Goal: Transaction & Acquisition: Purchase product/service

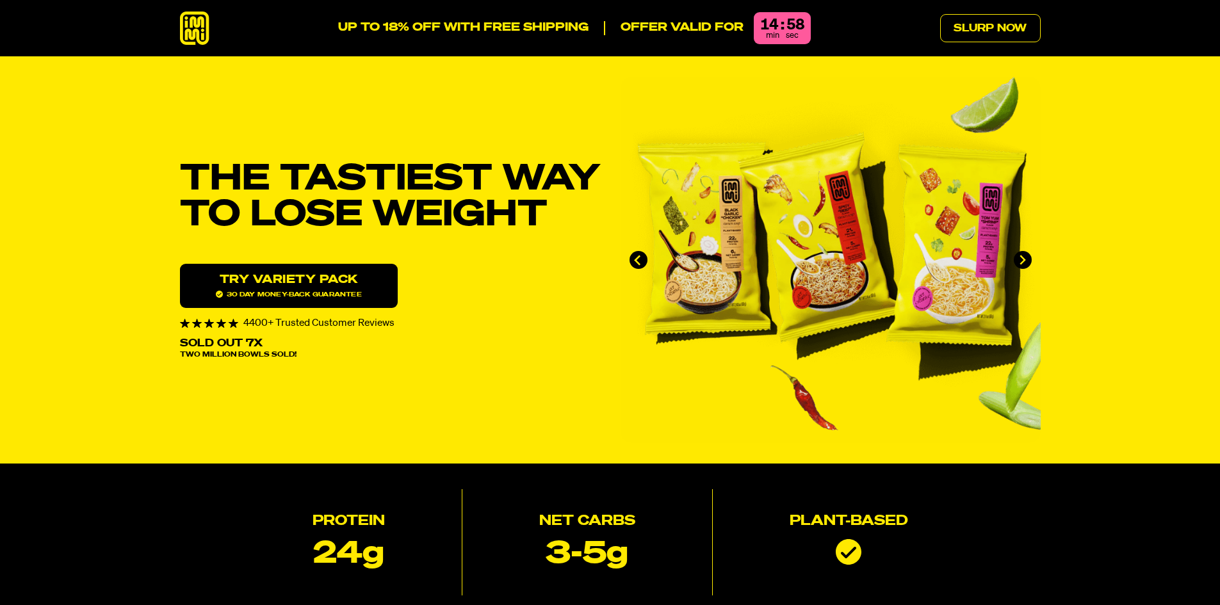
click at [353, 289] on link "Try variety Pack 30 day money-back guarantee" at bounding box center [289, 286] width 218 height 44
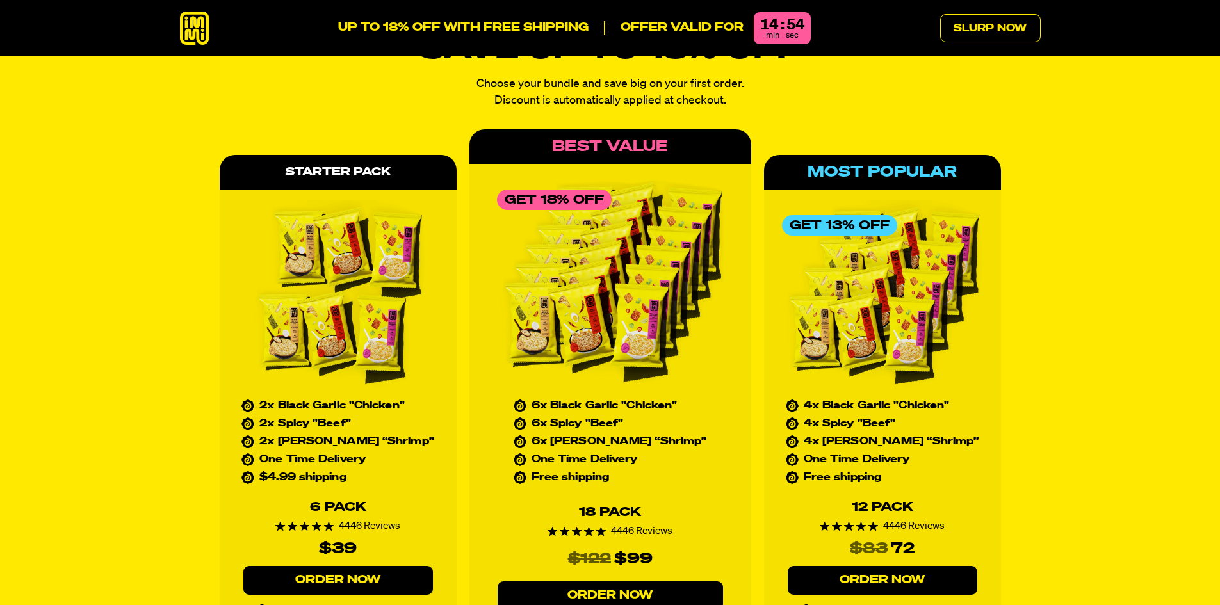
scroll to position [5764, 0]
click at [378, 229] on img at bounding box center [338, 295] width 201 height 192
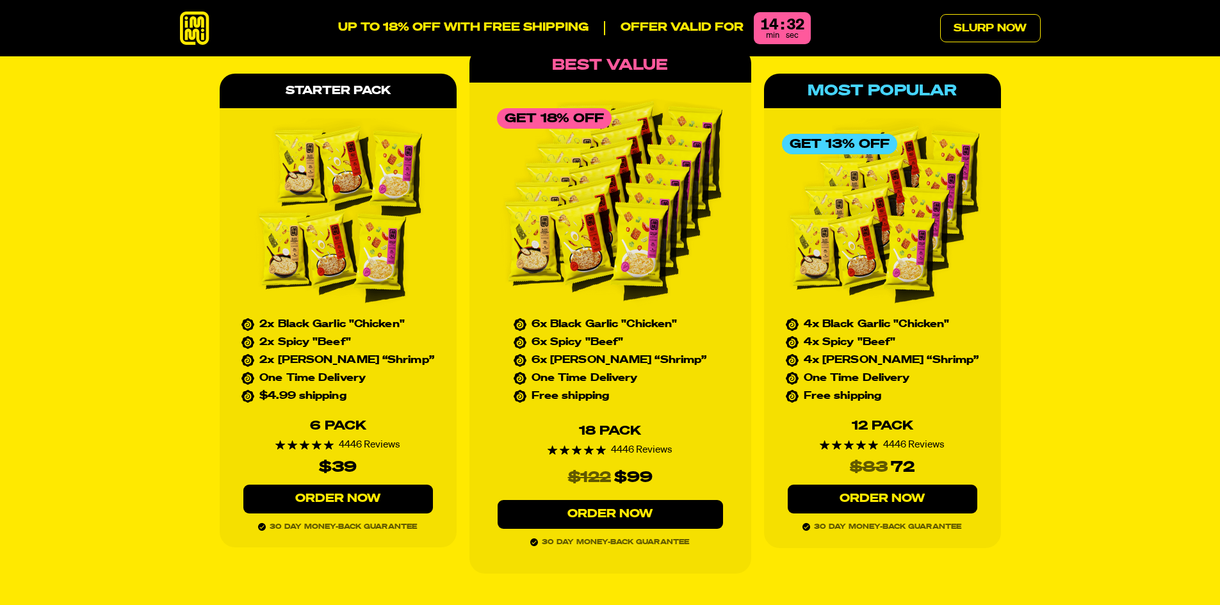
scroll to position [5846, 0]
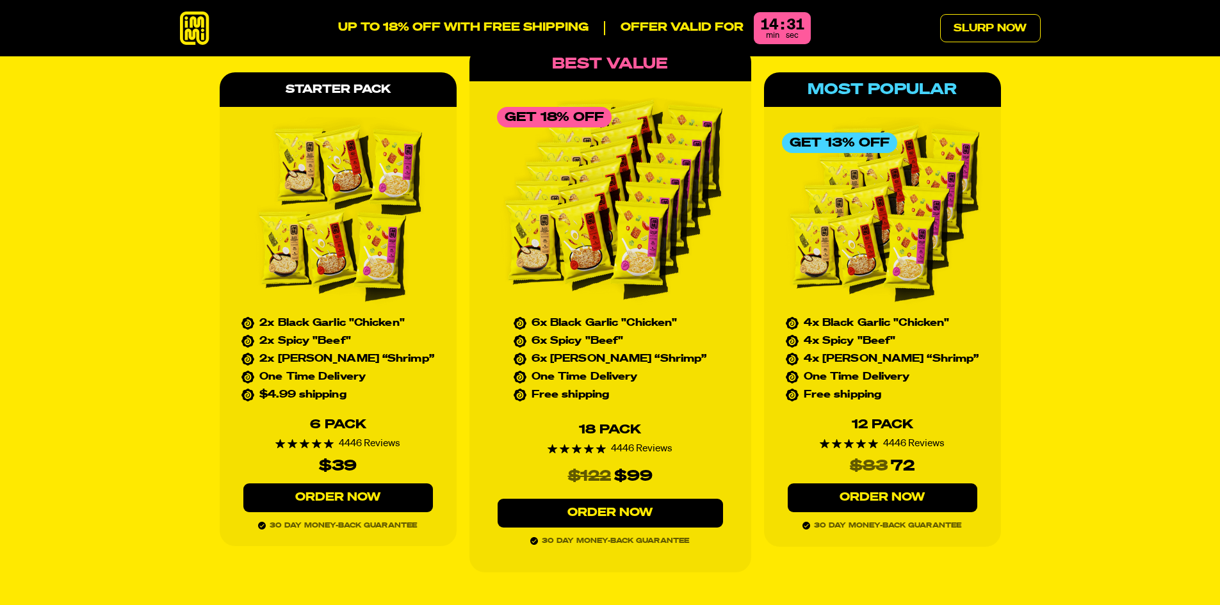
click at [349, 483] on link "Order Now" at bounding box center [338, 497] width 190 height 29
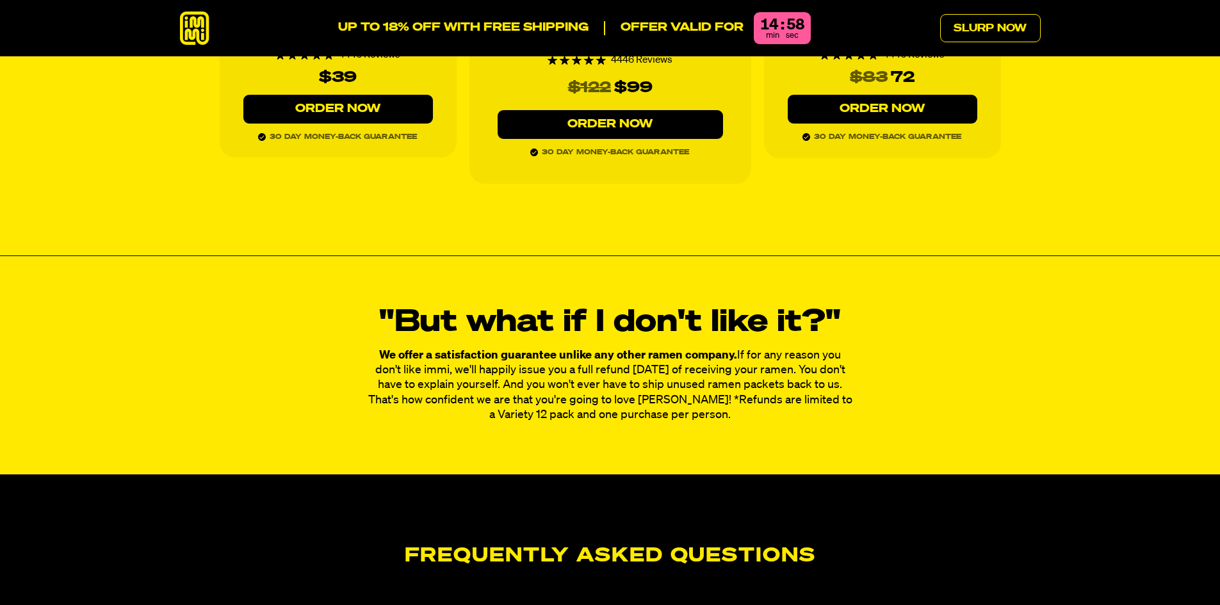
scroll to position [6257, 0]
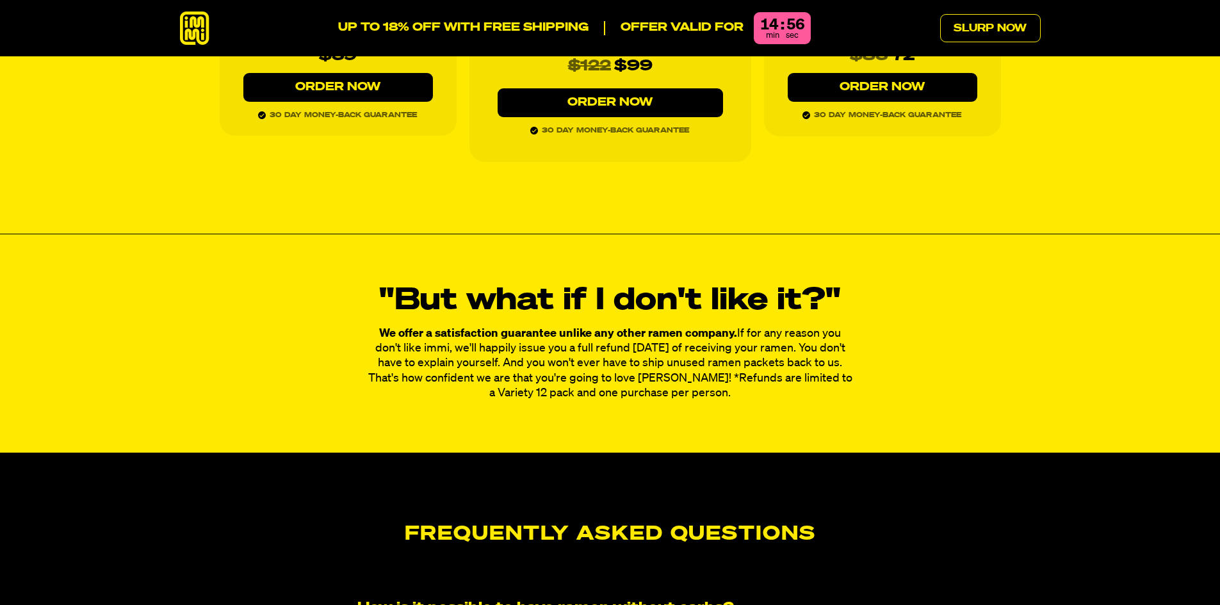
click at [679, 329] on p "We offer a satisfaction guarantee unlike any other ramen company. If for any re…" at bounding box center [610, 364] width 487 height 75
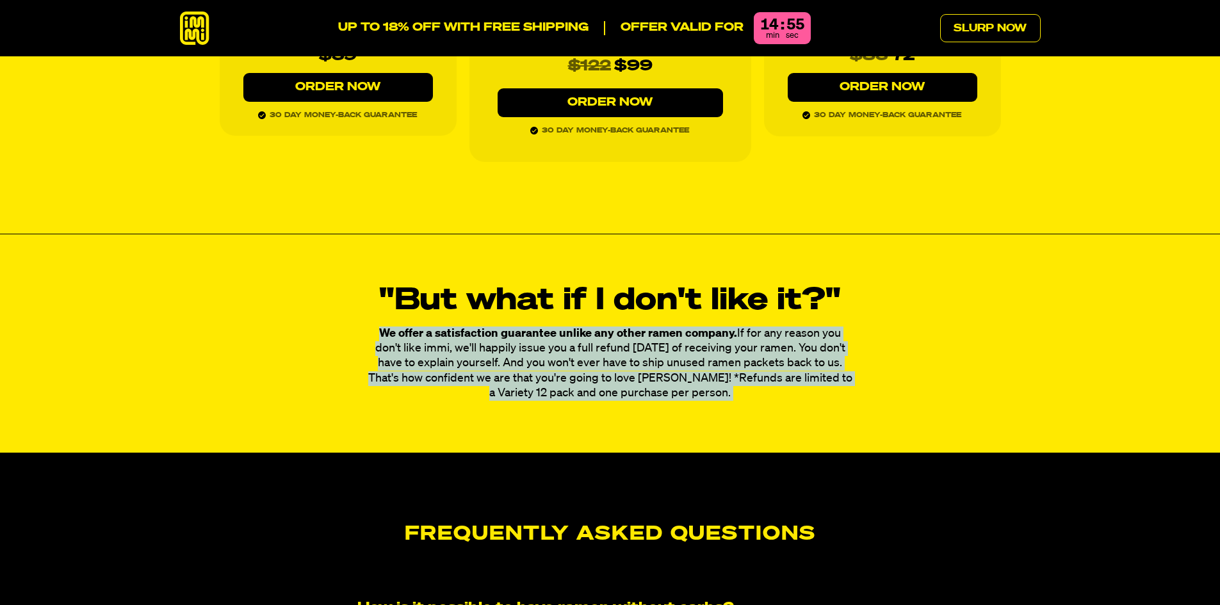
click at [679, 329] on p "We offer a satisfaction guarantee unlike any other ramen company. If for any re…" at bounding box center [610, 364] width 487 height 75
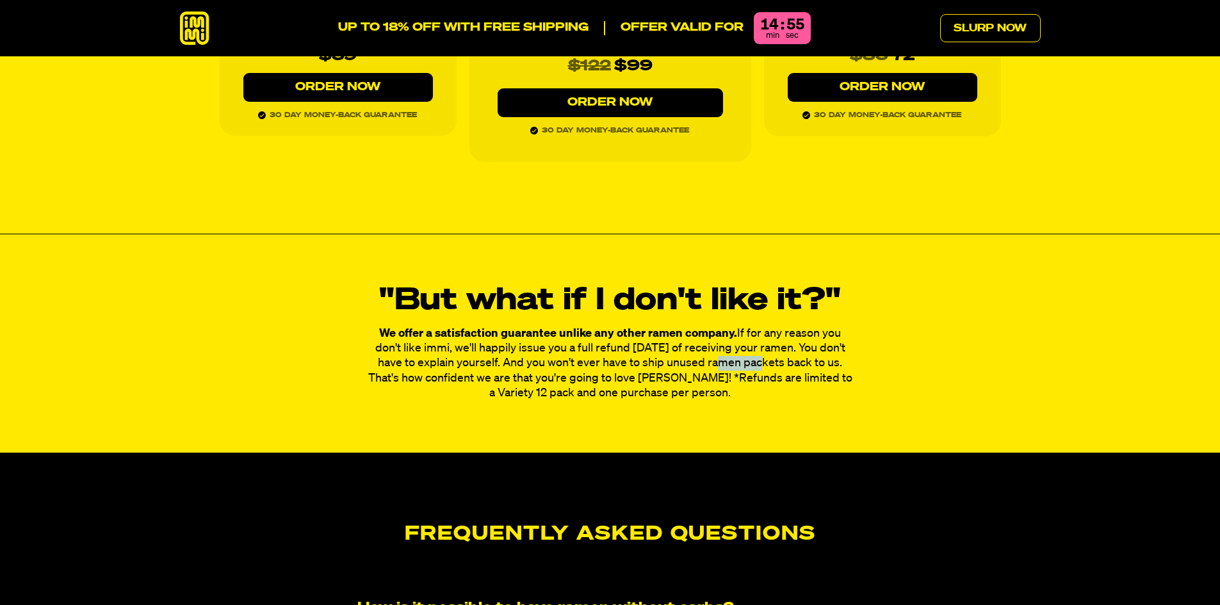
click at [679, 329] on p "We offer a satisfaction guarantee unlike any other ramen company. If for any re…" at bounding box center [610, 364] width 487 height 75
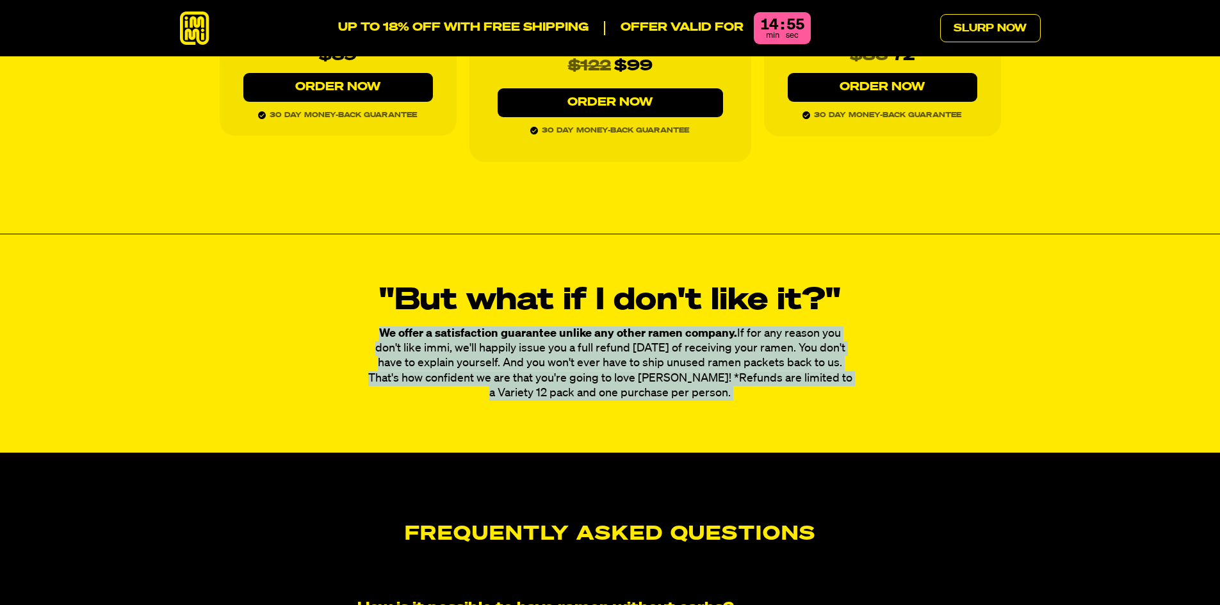
click at [679, 329] on p "We offer a satisfaction guarantee unlike any other ramen company. If for any re…" at bounding box center [610, 364] width 487 height 75
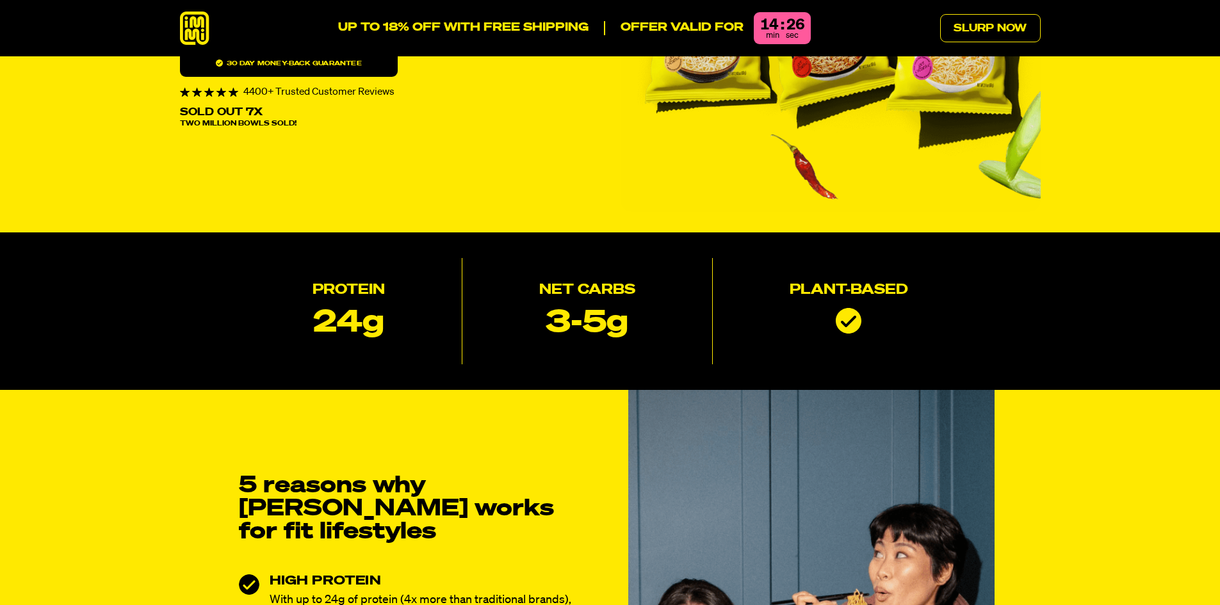
scroll to position [0, 0]
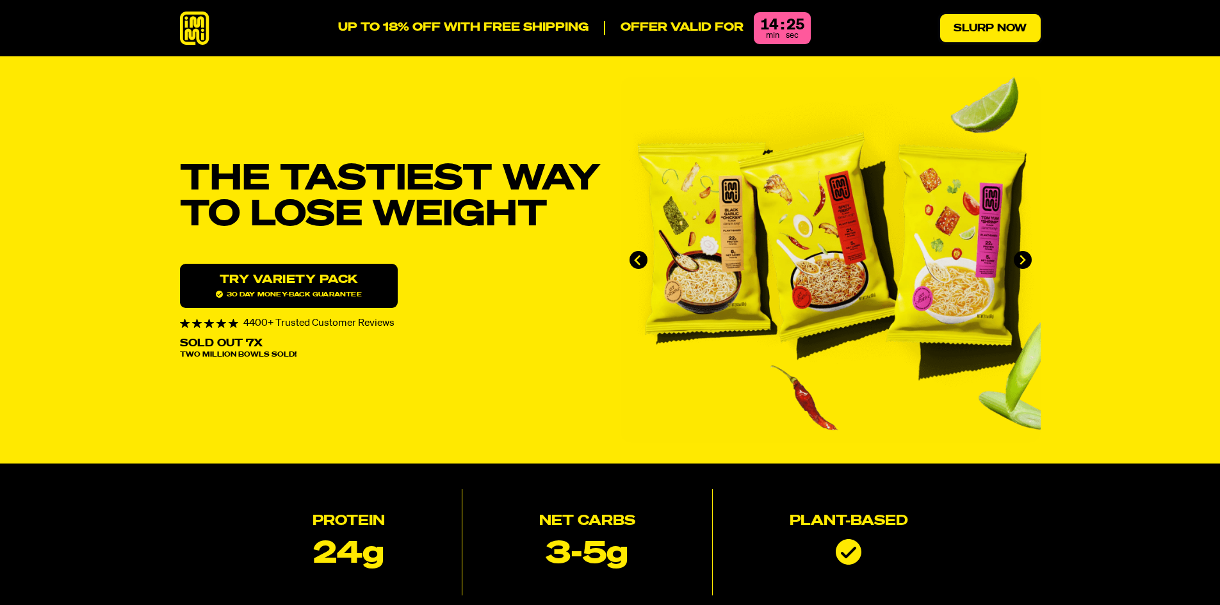
click at [1005, 29] on link "Slurp Now" at bounding box center [990, 28] width 101 height 28
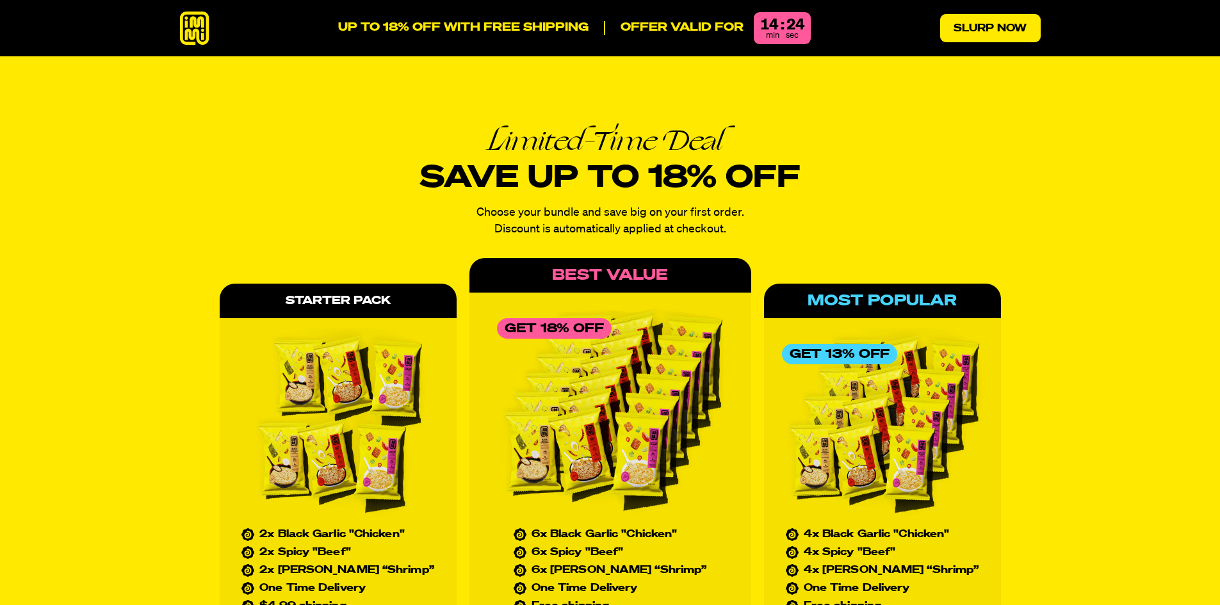
scroll to position [5644, 0]
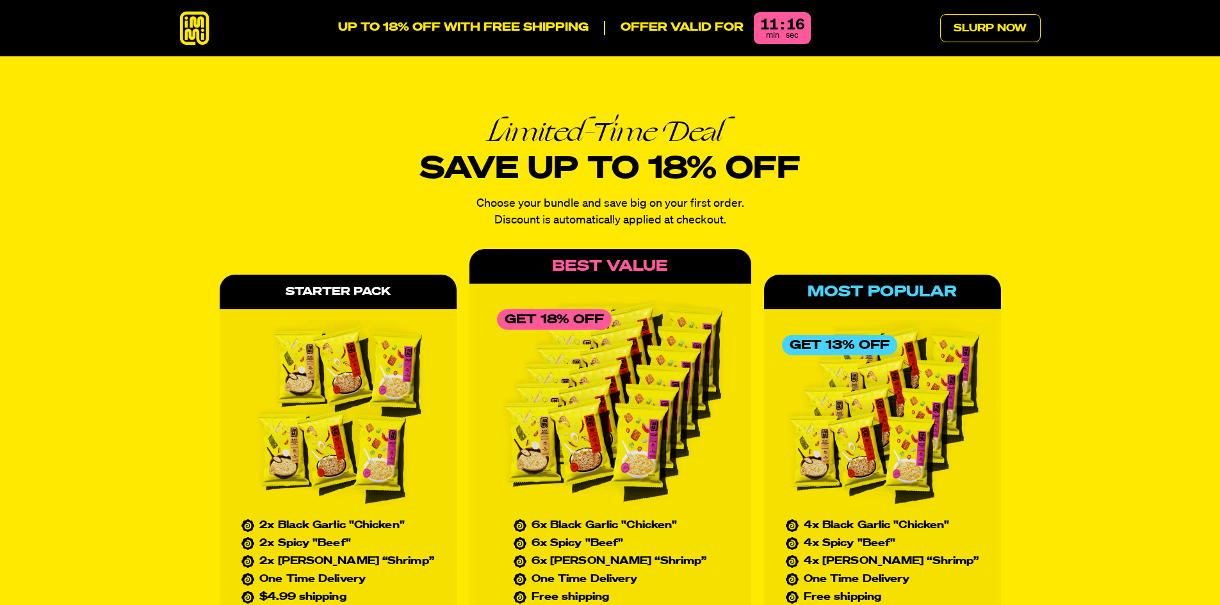
click at [368, 352] on img at bounding box center [338, 416] width 201 height 192
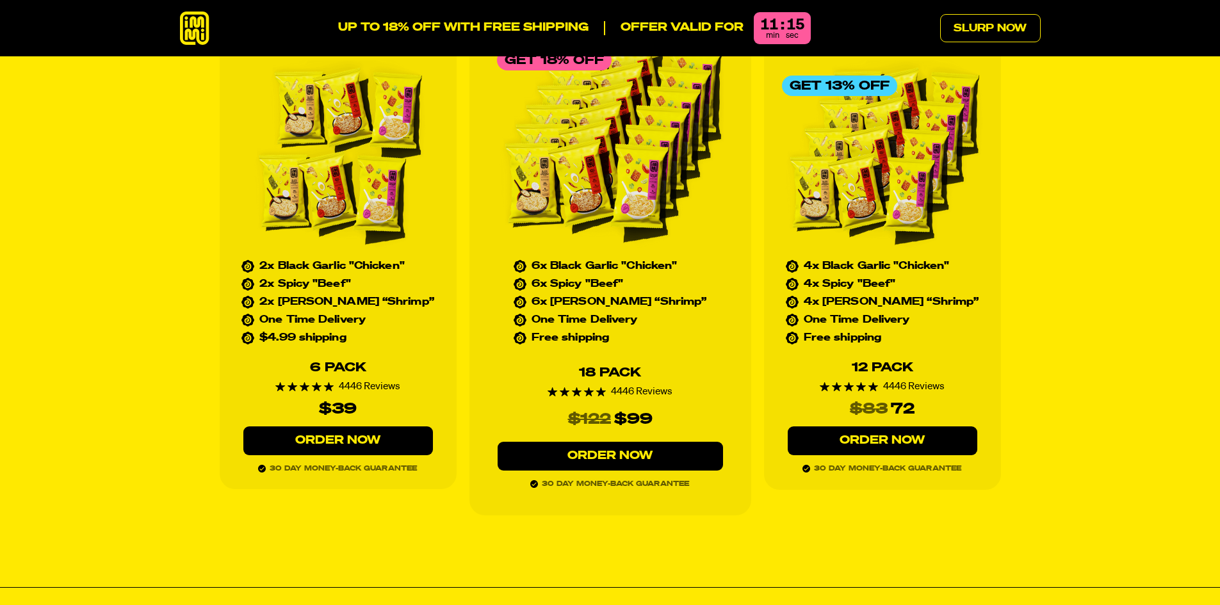
scroll to position [5906, 0]
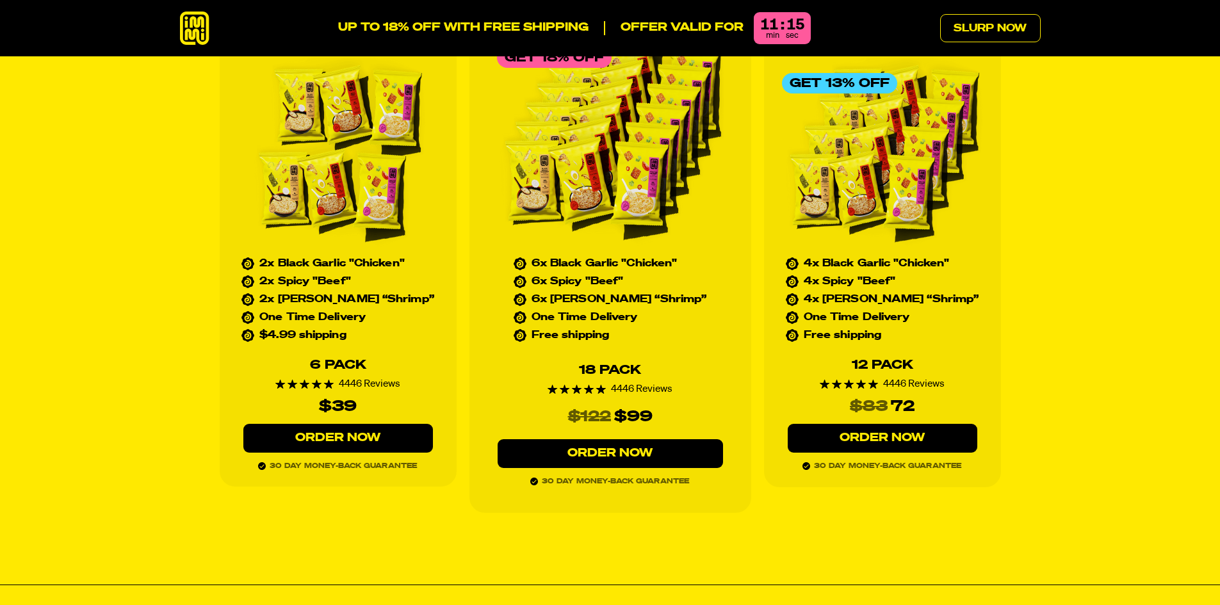
click at [353, 424] on link "Order Now" at bounding box center [338, 438] width 190 height 29
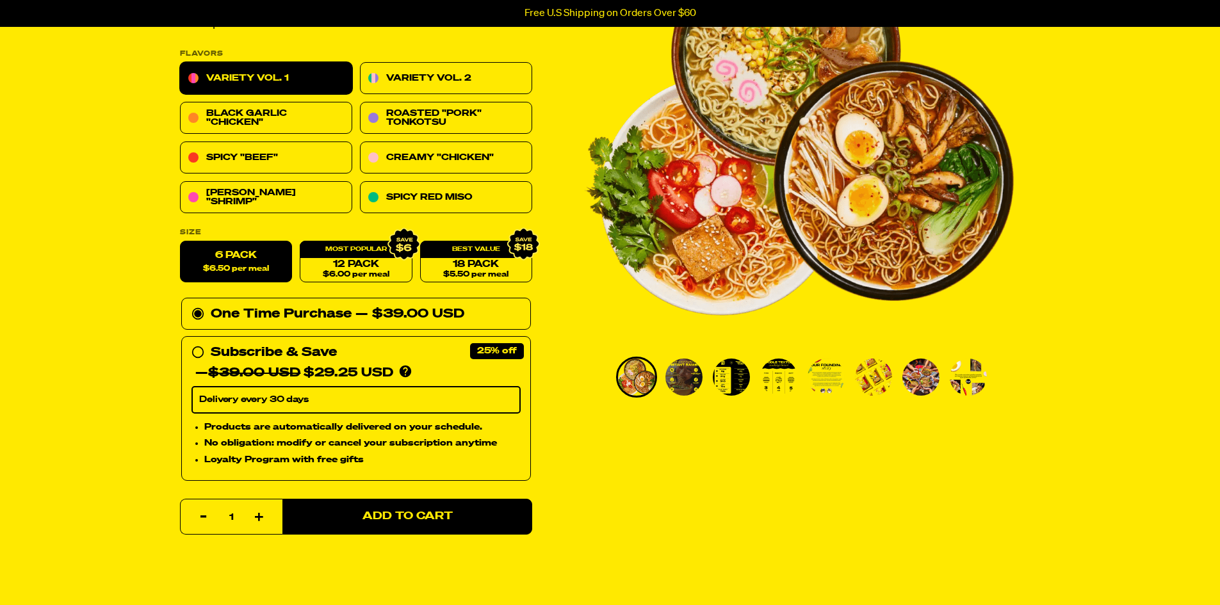
scroll to position [175, 0]
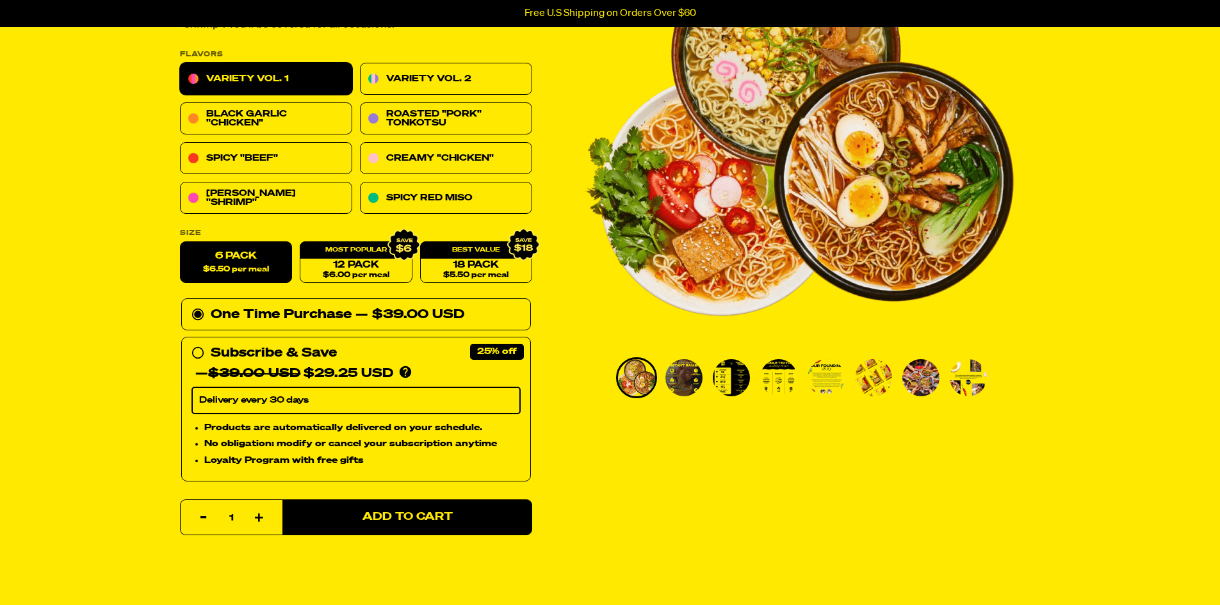
click at [733, 388] on img "Go to slide 3" at bounding box center [731, 377] width 37 height 37
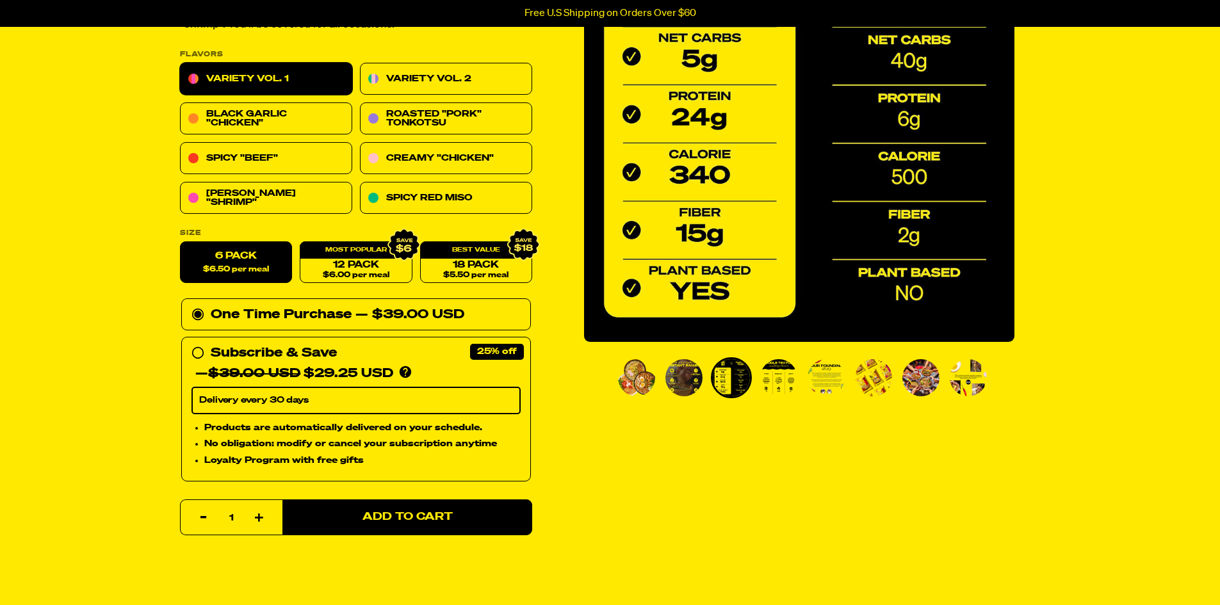
click at [642, 383] on img "Go to slide 1" at bounding box center [636, 377] width 37 height 37
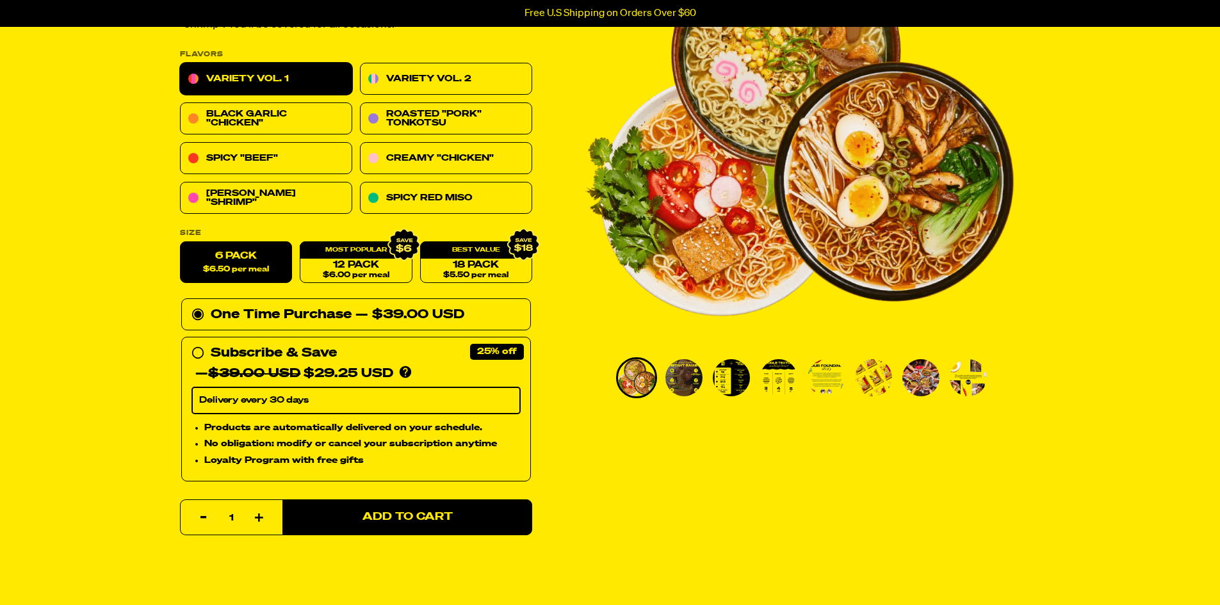
scroll to position [143, 0]
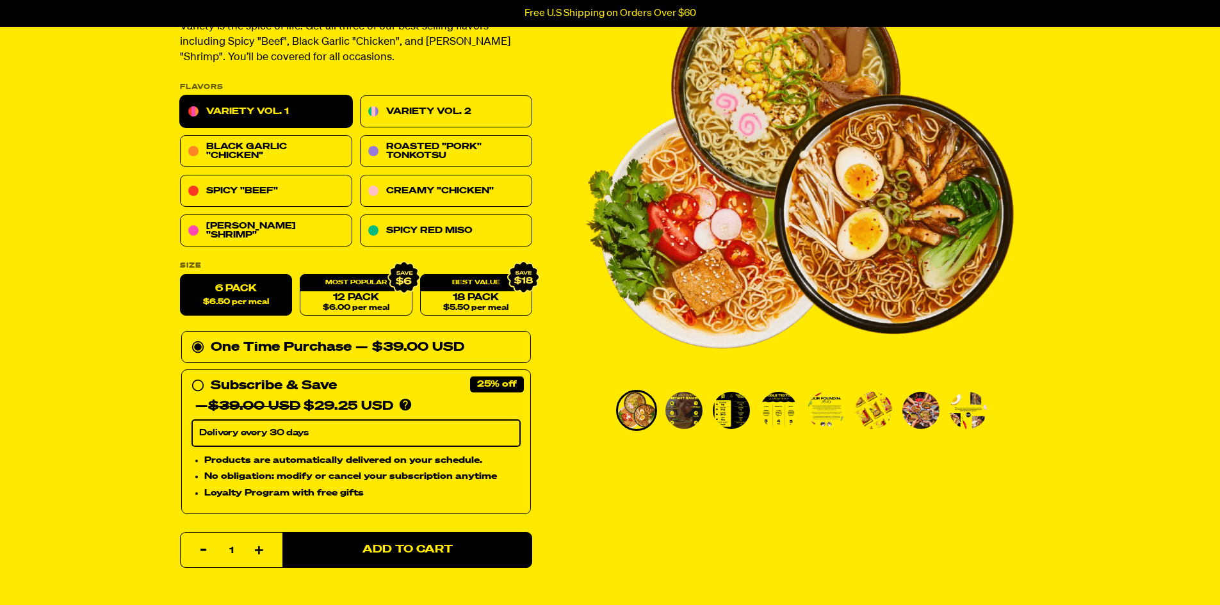
click at [734, 414] on img "Go to slide 3" at bounding box center [731, 410] width 37 height 37
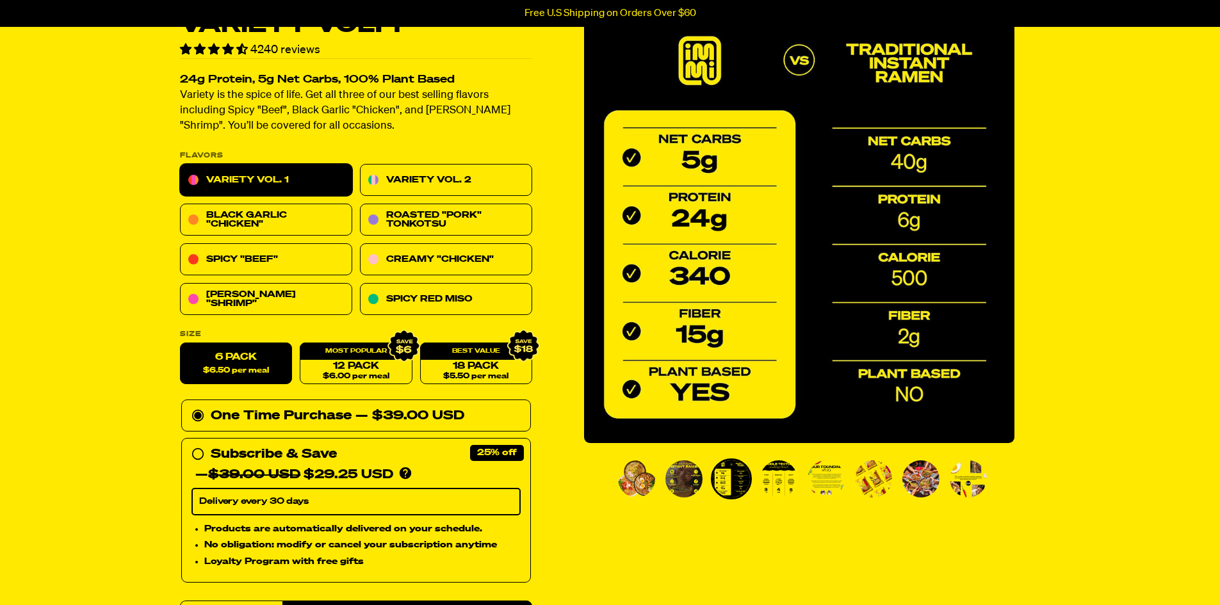
scroll to position [74, 0]
click at [863, 483] on img "Go to slide 6" at bounding box center [873, 479] width 37 height 37
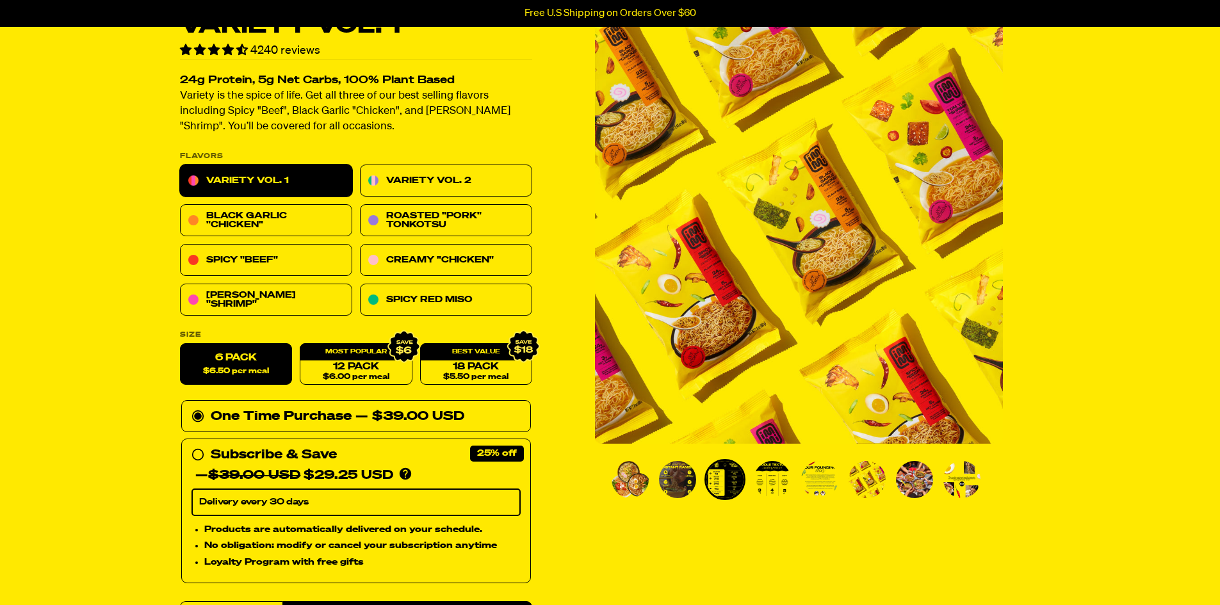
click at [822, 480] on img "Go to slide 5" at bounding box center [819, 479] width 37 height 37
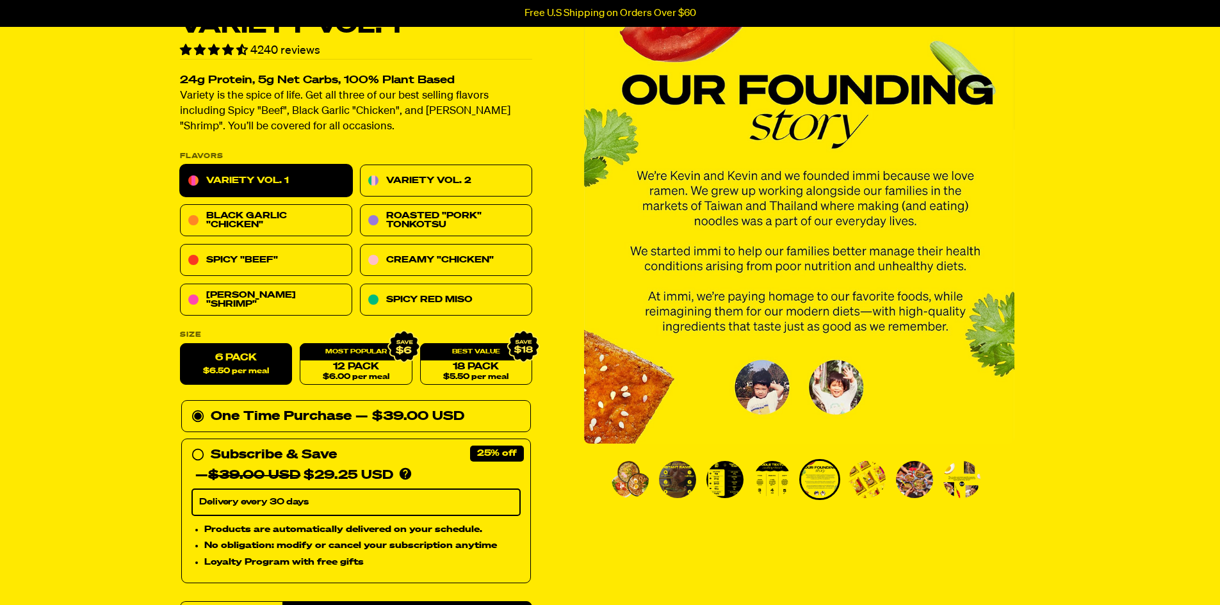
click at [954, 485] on img "Go to slide 8" at bounding box center [961, 479] width 37 height 37
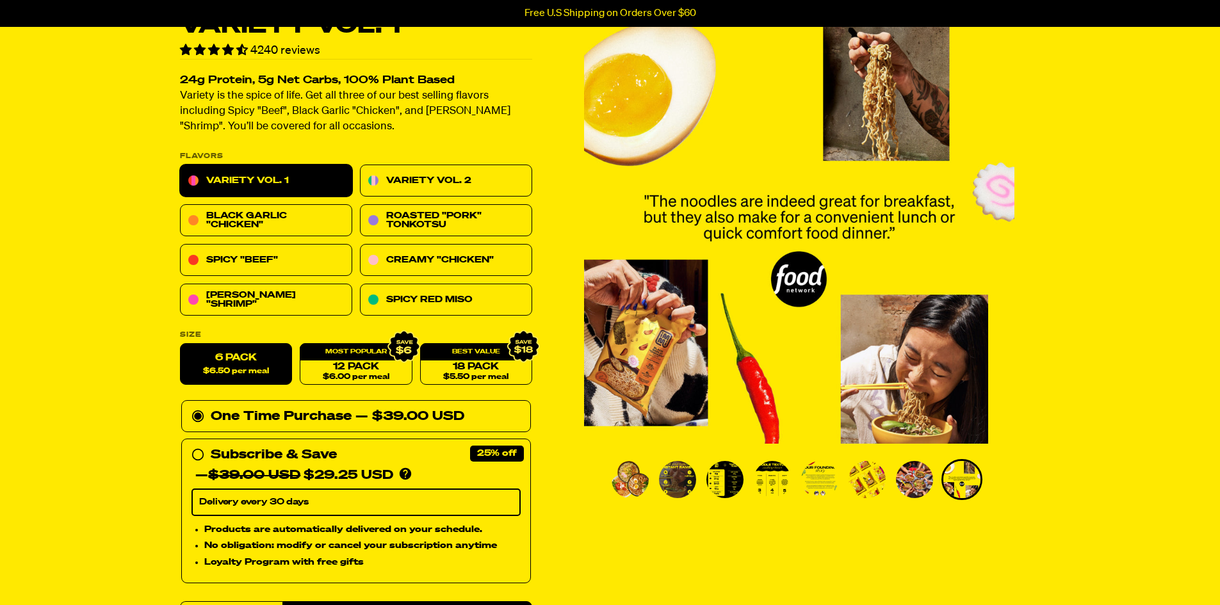
click at [932, 484] on img "Go to slide 7" at bounding box center [914, 479] width 37 height 37
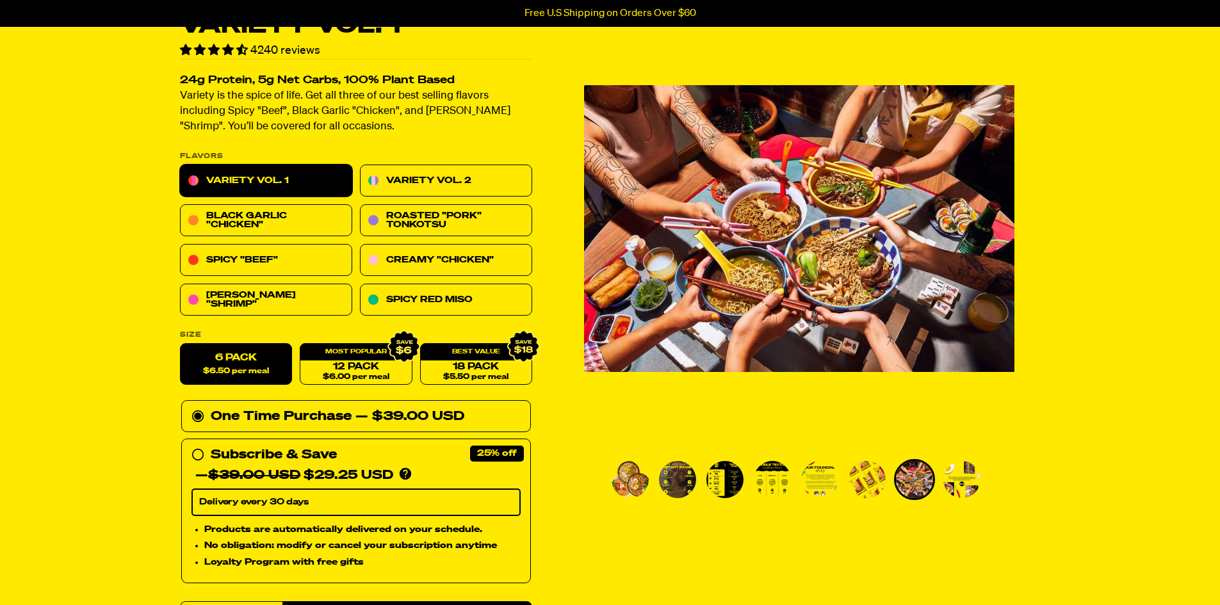
click at [868, 488] on img "Go to slide 6" at bounding box center [866, 479] width 37 height 37
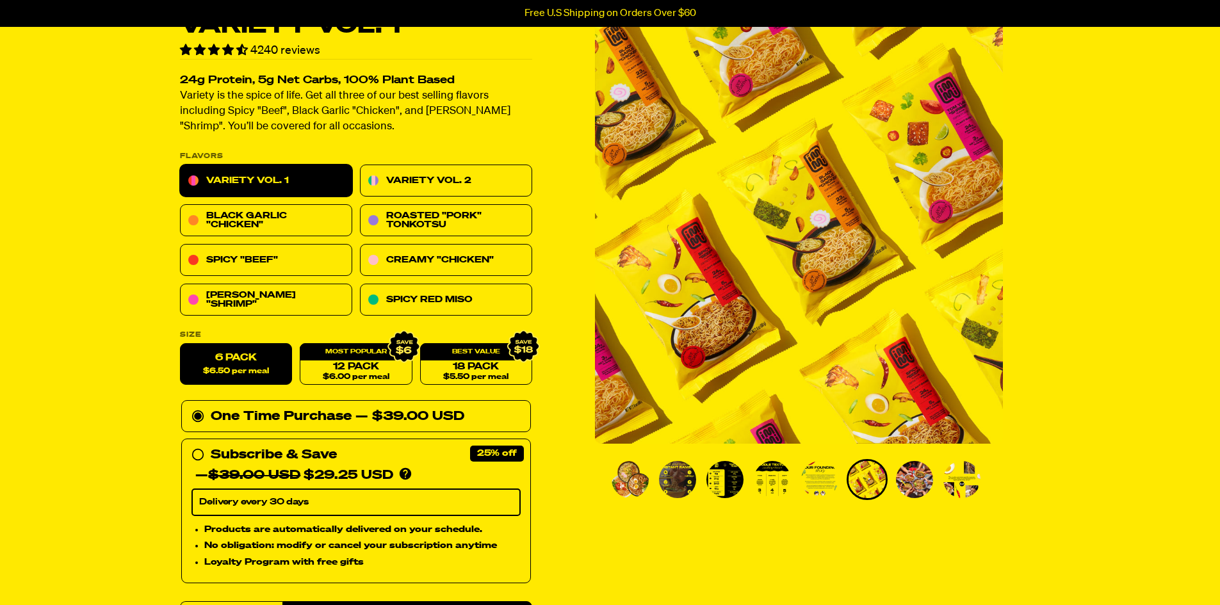
click at [809, 478] on img "Go to slide 5" at bounding box center [819, 479] width 37 height 37
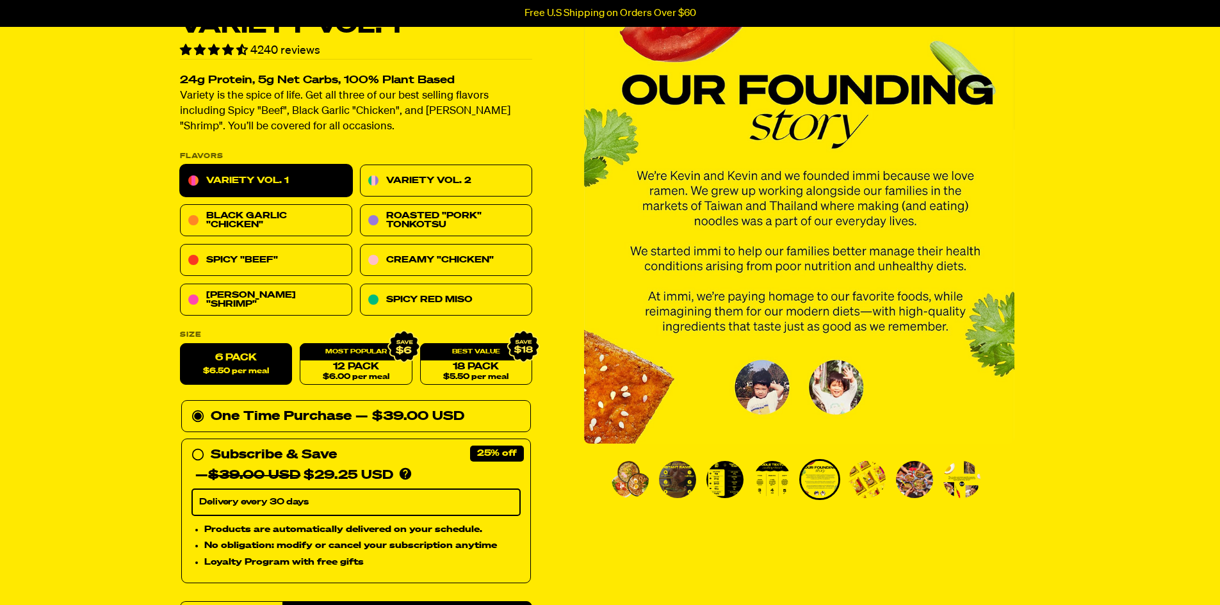
click at [770, 480] on img "Go to slide 4" at bounding box center [772, 479] width 37 height 37
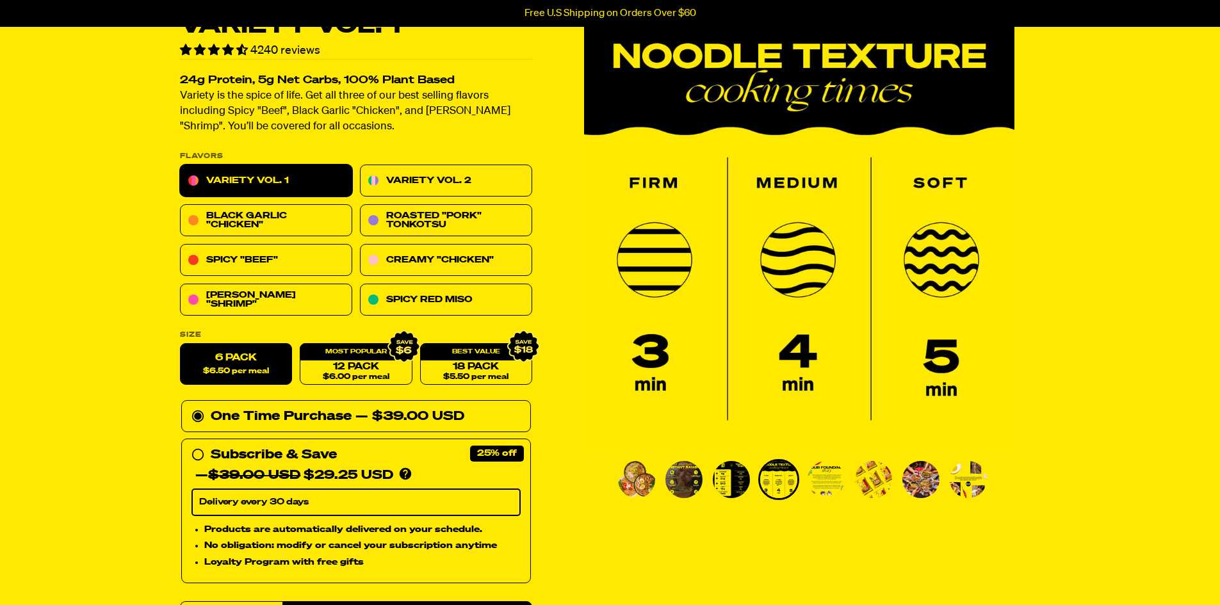
click at [812, 482] on img "Go to slide 5" at bounding box center [825, 479] width 37 height 37
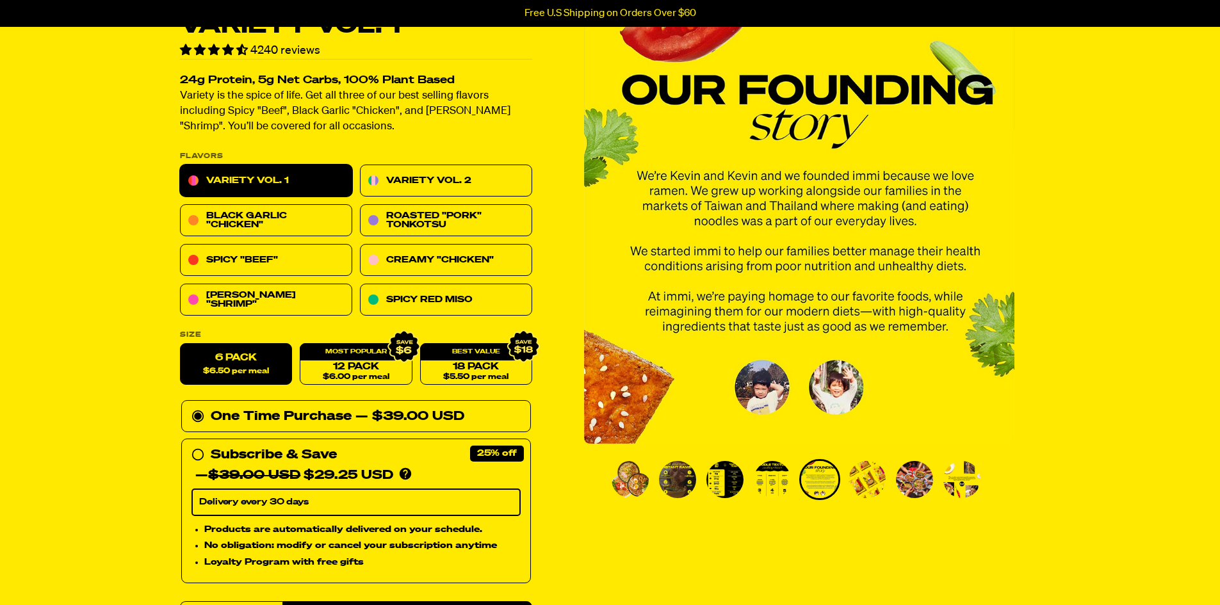
click at [774, 488] on img "Go to slide 4" at bounding box center [772, 479] width 37 height 37
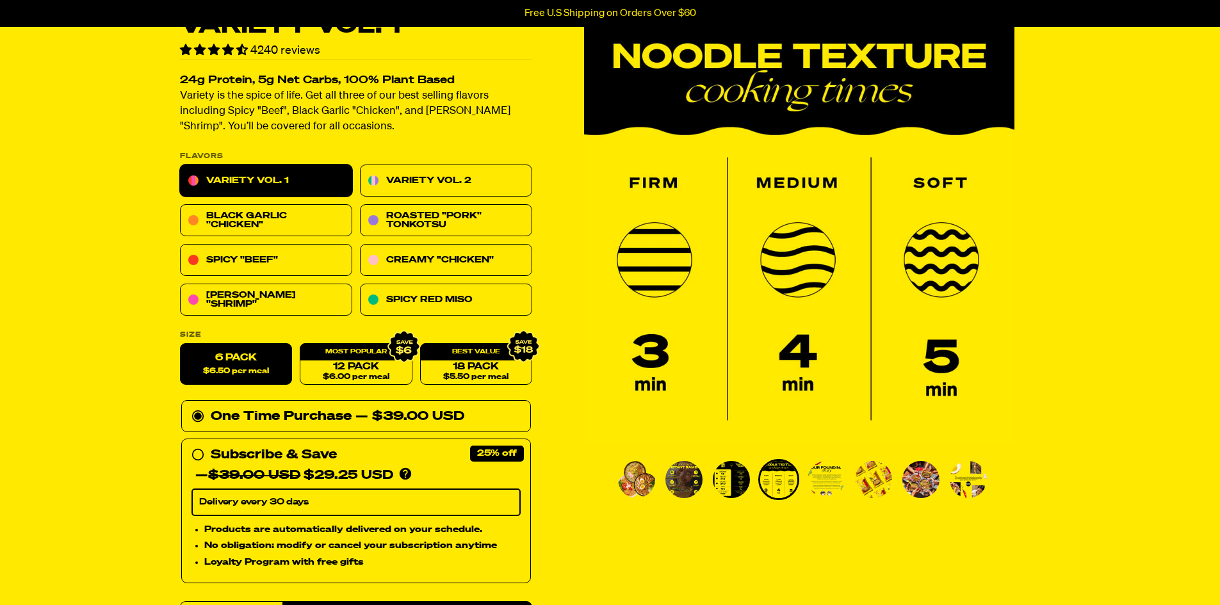
click at [734, 480] on img "Go to slide 3" at bounding box center [731, 479] width 37 height 37
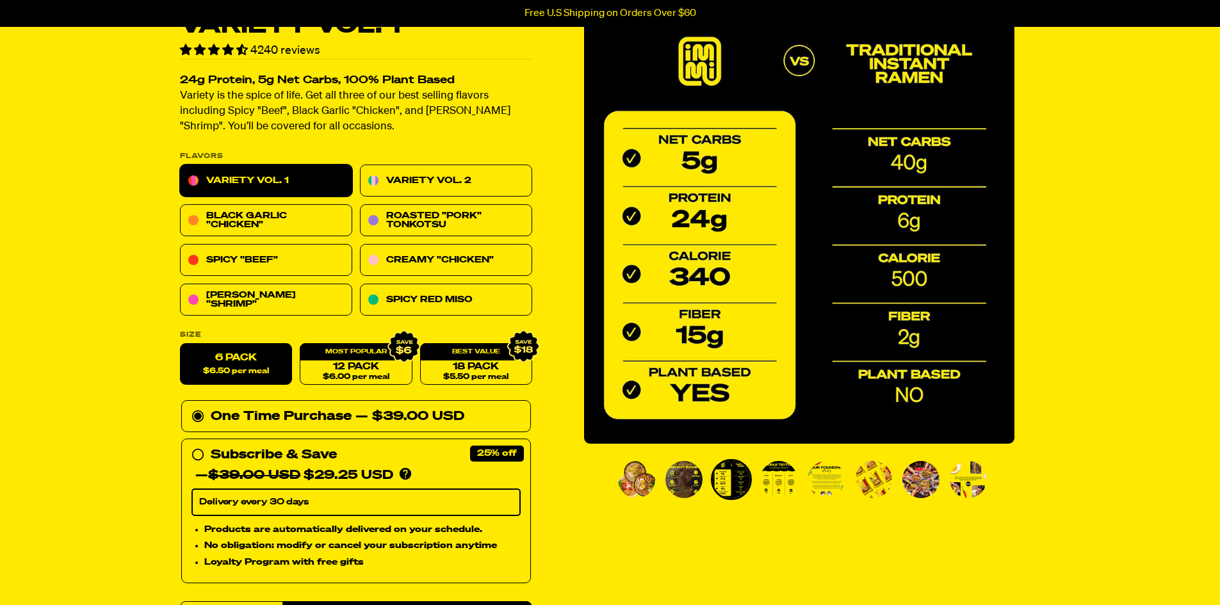
click at [674, 481] on img "Go to slide 2" at bounding box center [683, 479] width 37 height 37
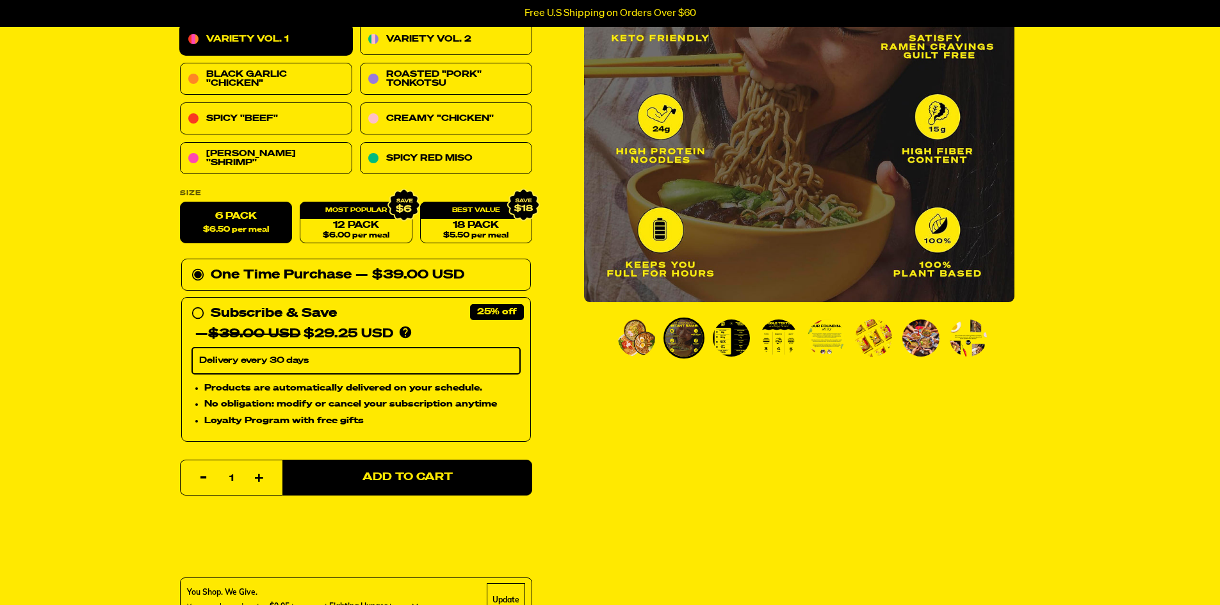
scroll to position [216, 0]
